Goal: Use online tool/utility: Utilize a website feature to perform a specific function

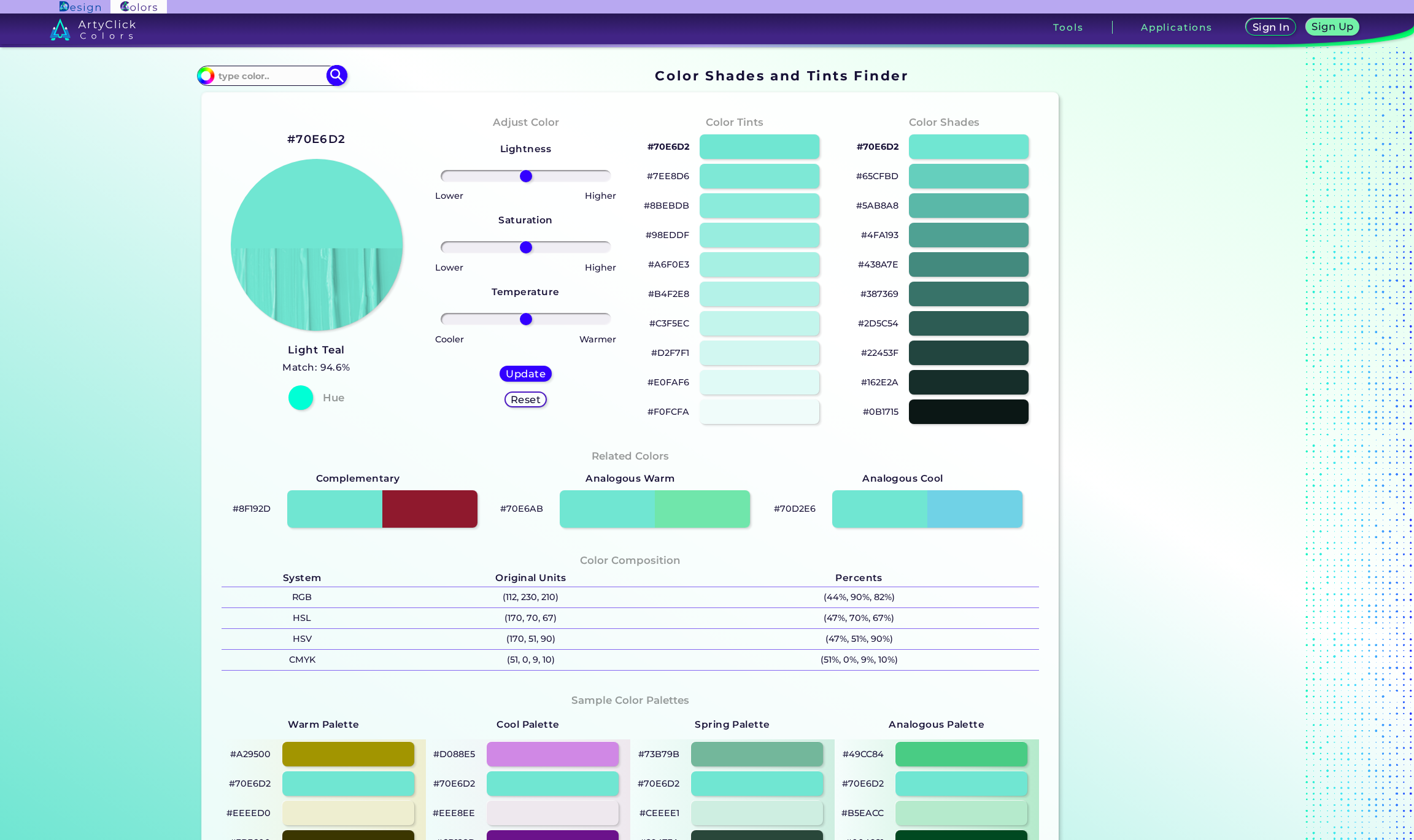
click at [237, 73] on input at bounding box center [271, 76] width 114 height 17
paste input "#c32148"
type input "#c32148"
click at [329, 85] on img at bounding box center [337, 76] width 21 height 21
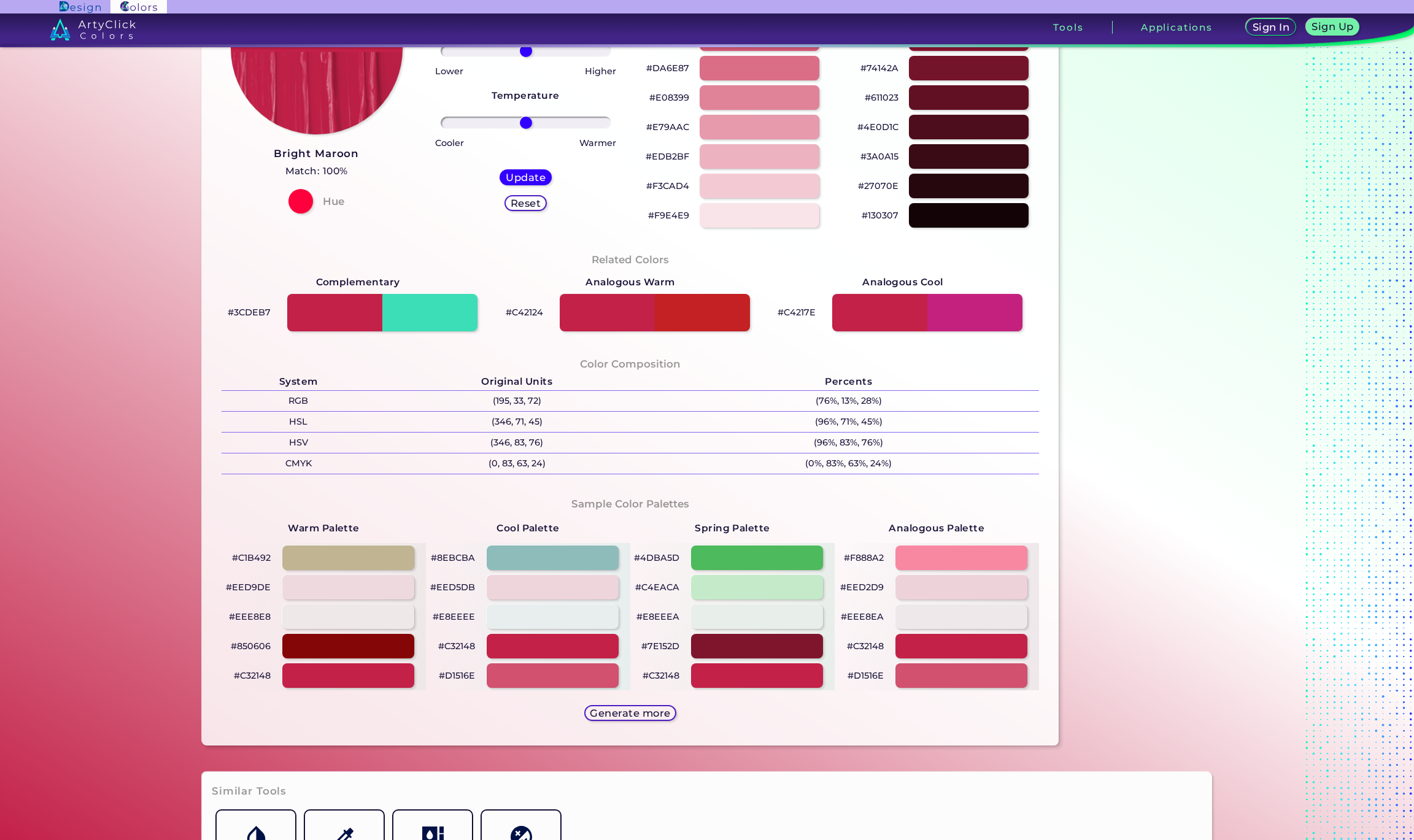
scroll to position [177, 0]
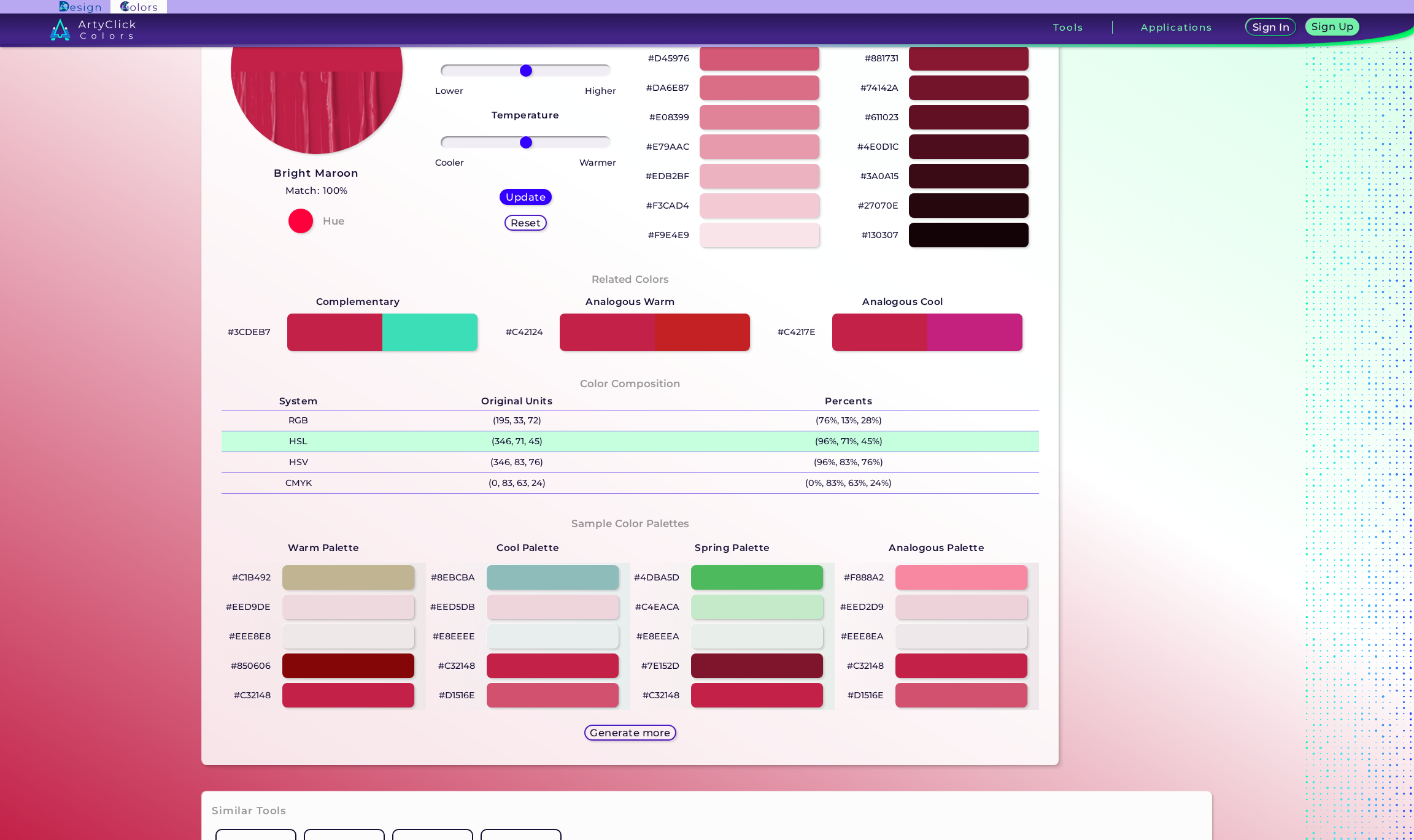
click at [508, 439] on p "(346, 71, 45)" at bounding box center [517, 442] width 283 height 20
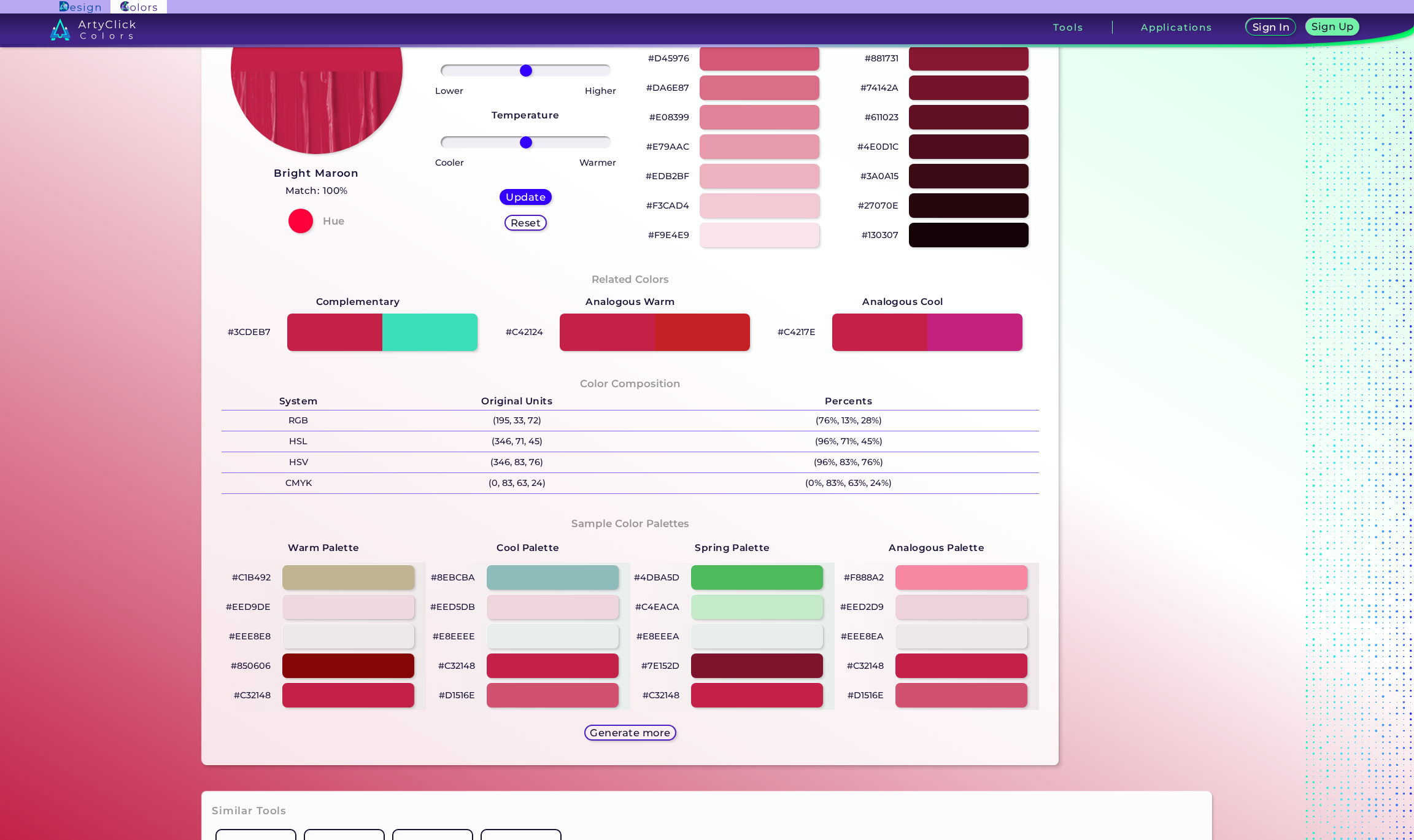
scroll to position [187, 0]
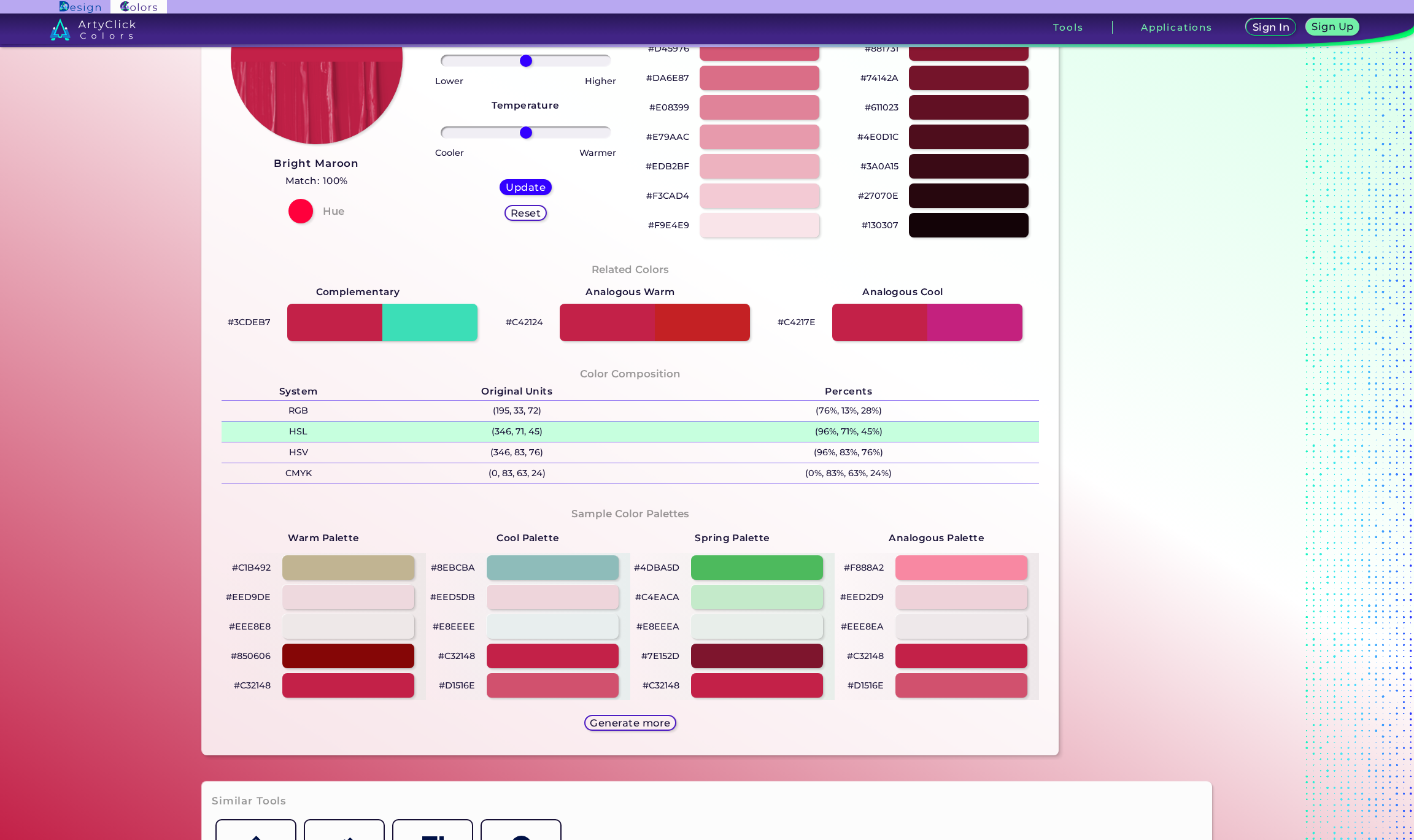
click at [833, 430] on p "(96%, 71%, 45%)" at bounding box center [848, 432] width 380 height 20
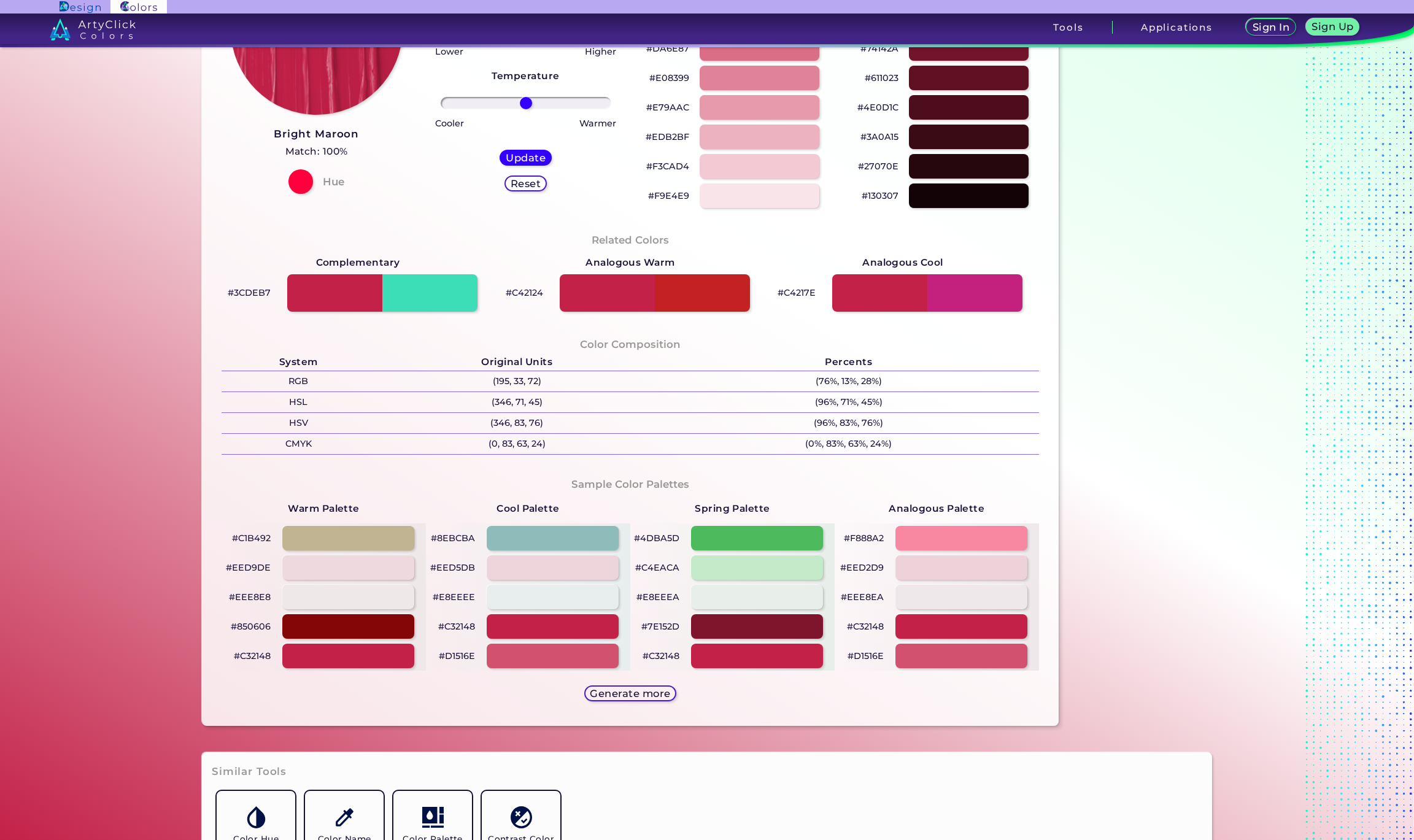
scroll to position [212, 0]
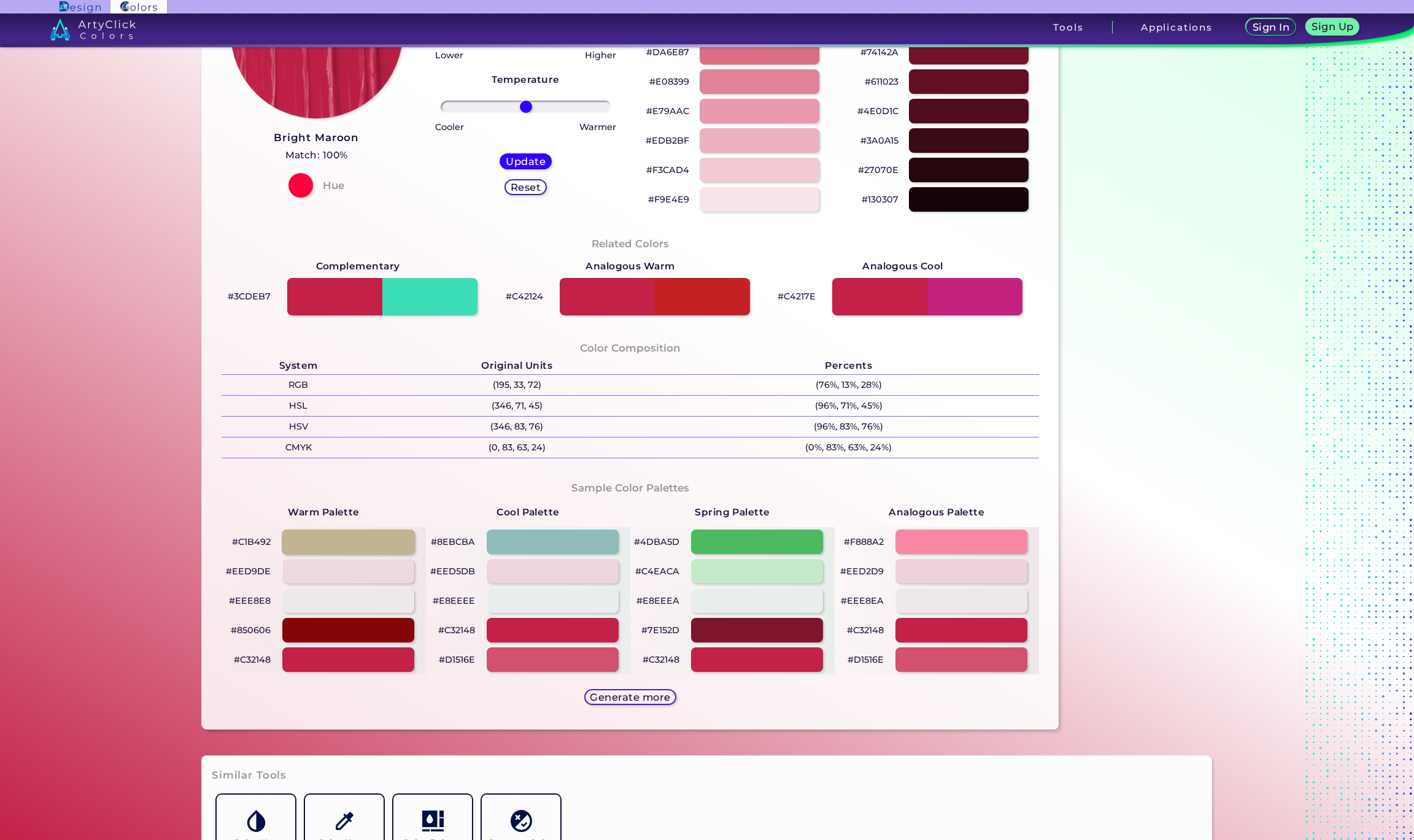
click at [335, 535] on div at bounding box center [348, 541] width 133 height 25
type input "#c1b492"
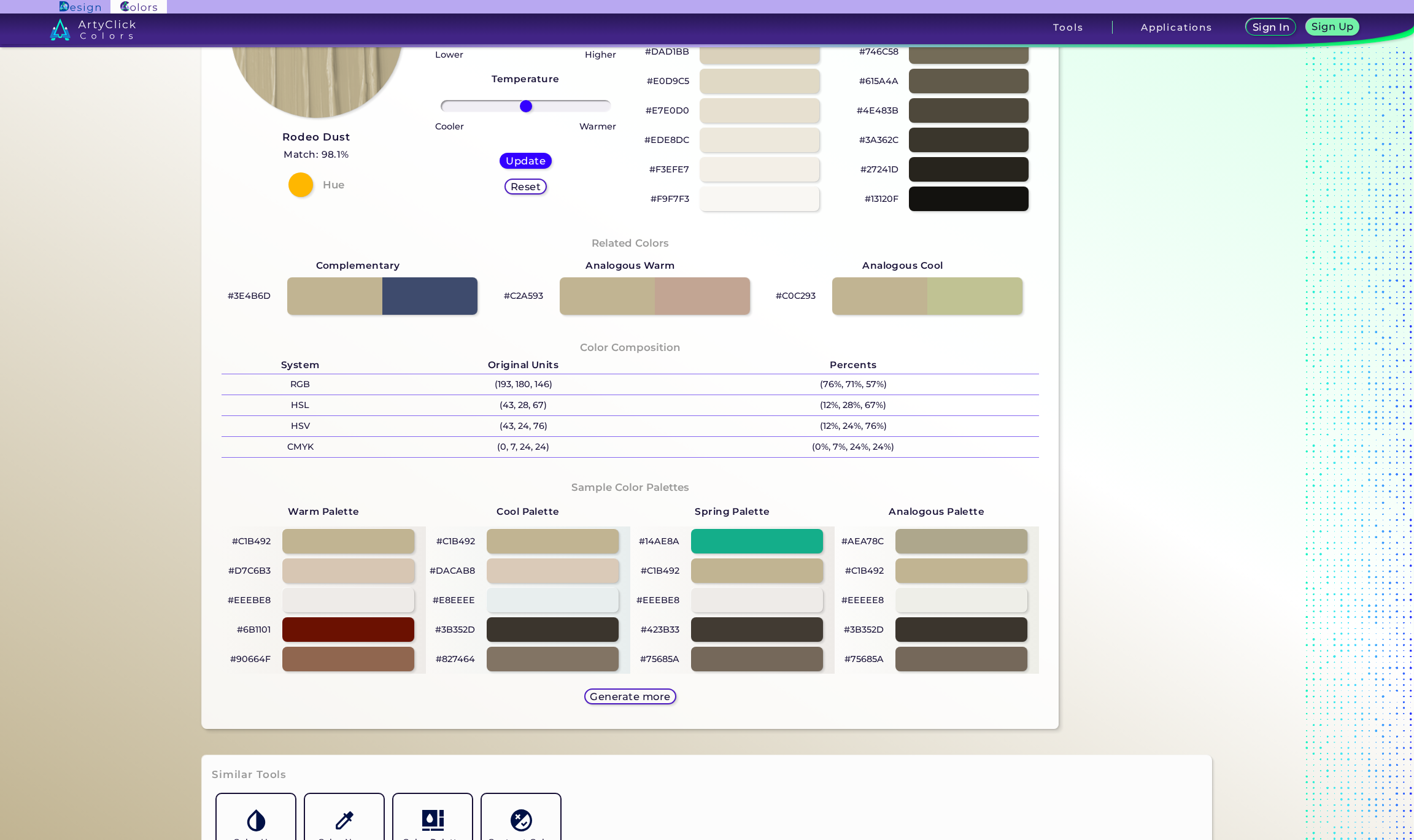
scroll to position [36, 0]
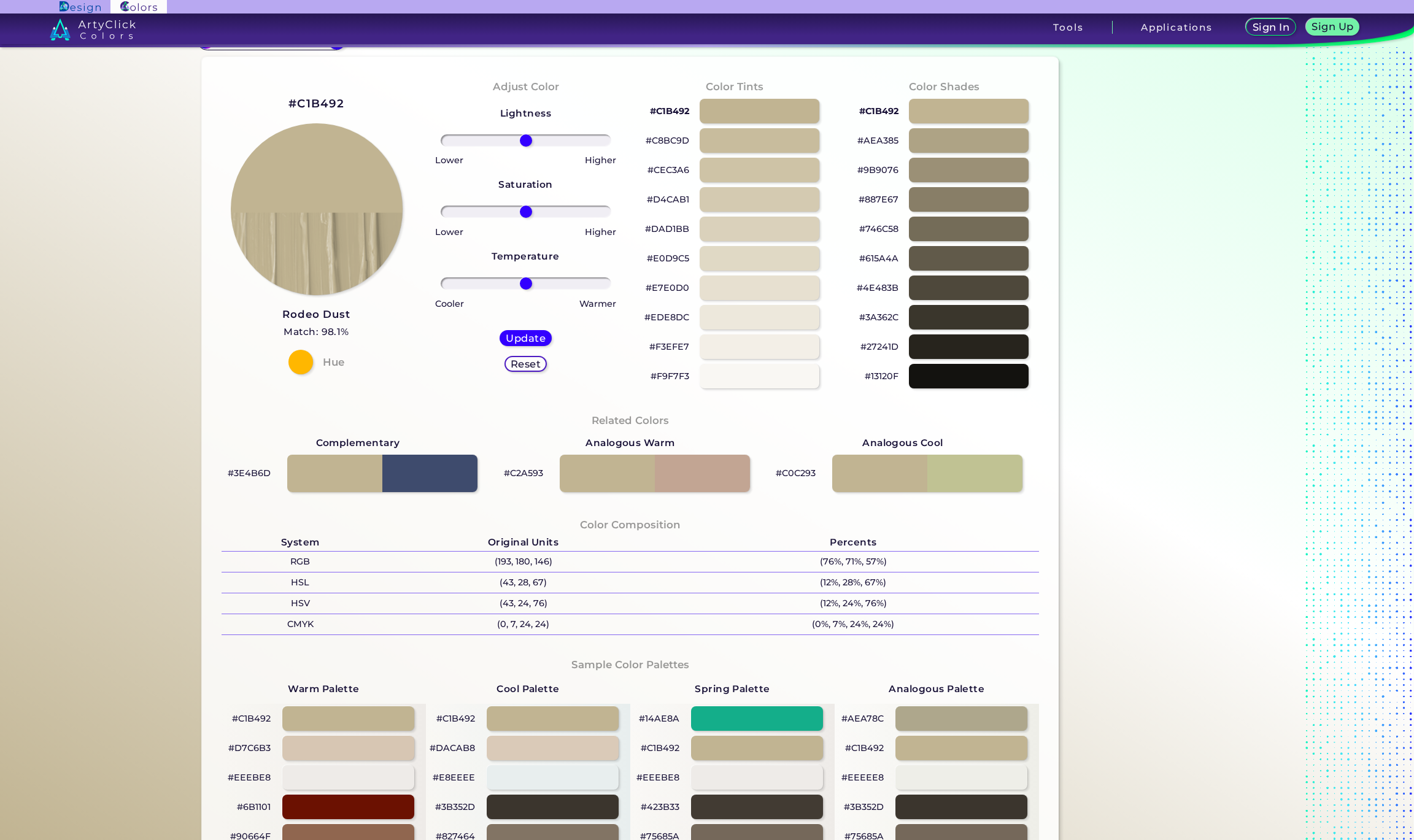
click at [310, 100] on h2 "#C1B492" at bounding box center [316, 104] width 56 height 16
